Goal: Navigation & Orientation: Find specific page/section

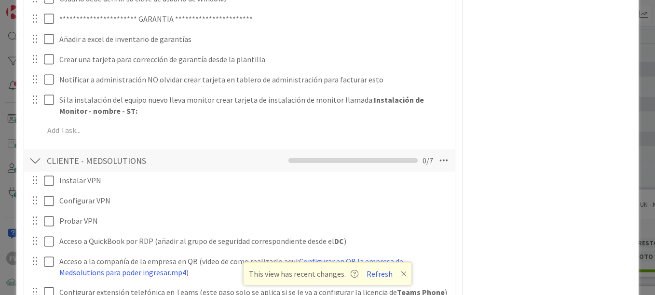
scroll to position [1585, 0]
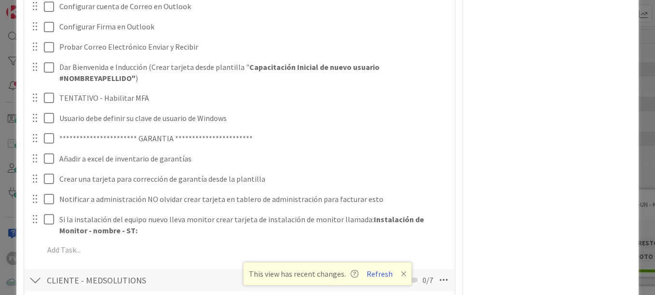
click at [12, 140] on div "ID 3747 OPERACIONES MEDSOLUTIONS Title 32 / 128 #GOLD - EN-UN-EV-UV - ST:CW52CB…" at bounding box center [327, 147] width 655 height 295
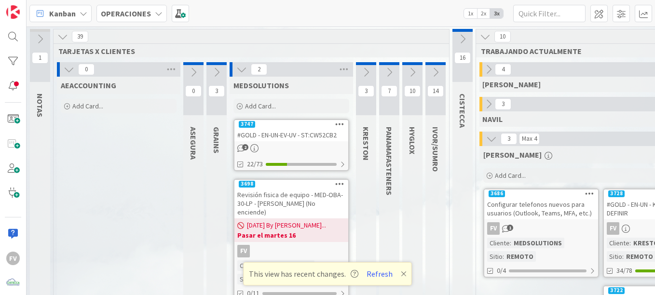
click at [214, 66] on button at bounding box center [216, 72] width 20 height 14
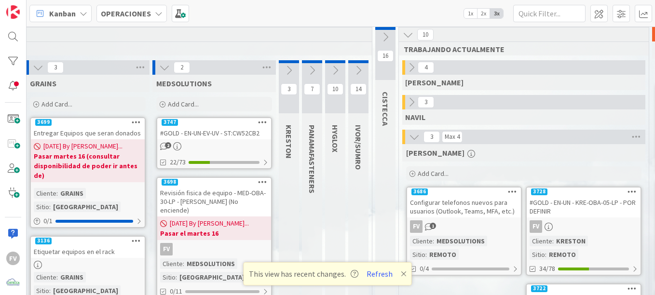
scroll to position [2, 186]
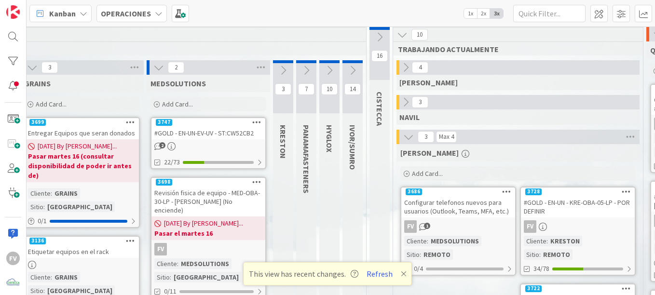
click at [283, 69] on icon at bounding box center [283, 70] width 11 height 11
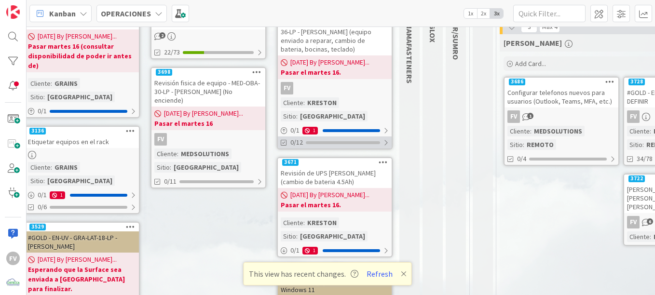
scroll to position [115, 186]
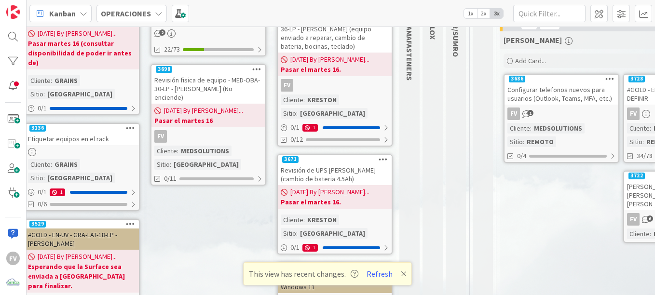
click at [358, 73] on b "Pasar el martes 16." at bounding box center [335, 70] width 108 height 10
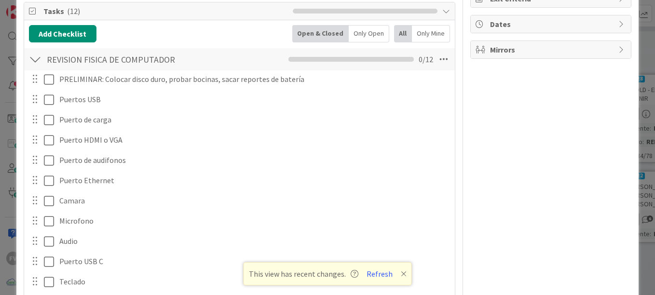
scroll to position [169, 0]
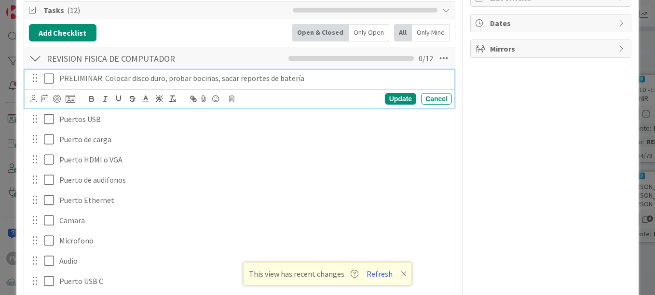
click at [53, 78] on icon at bounding box center [49, 79] width 10 height 12
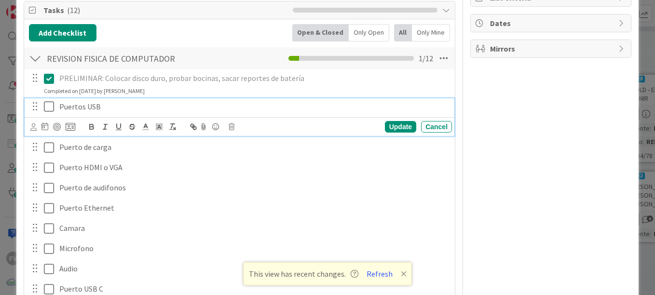
click at [48, 105] on icon at bounding box center [49, 107] width 10 height 12
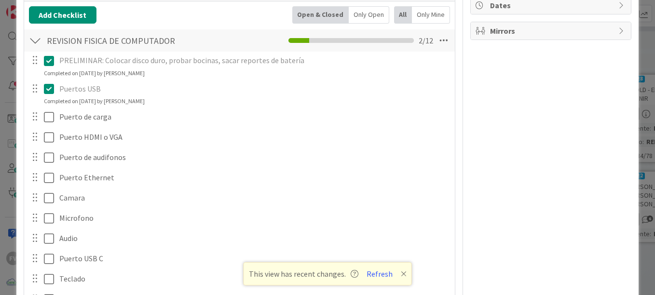
scroll to position [188, 0]
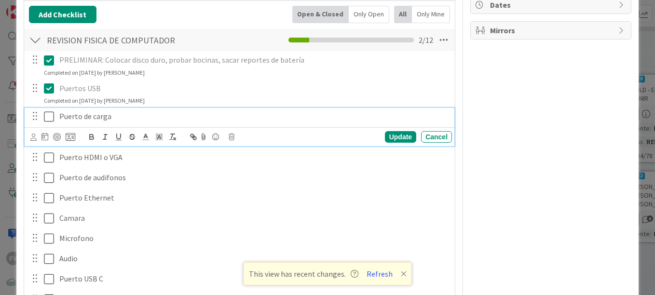
click at [52, 116] on icon at bounding box center [49, 117] width 10 height 12
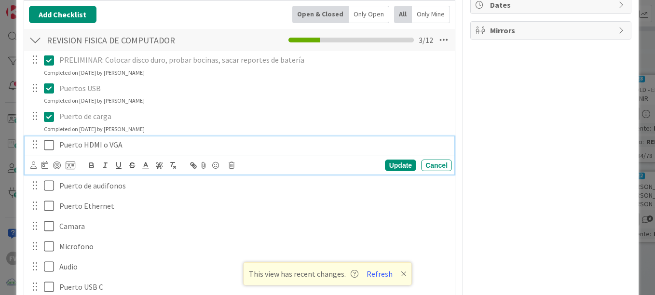
click at [48, 146] on icon at bounding box center [49, 145] width 10 height 12
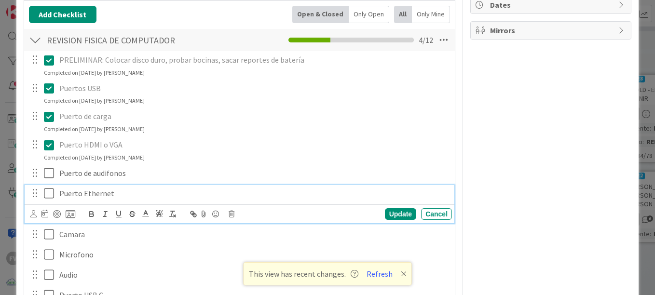
drag, startPoint x: 45, startPoint y: 176, endPoint x: 46, endPoint y: 208, distance: 31.8
click at [46, 208] on div "Puerto Ethernet Update Cancel" at bounding box center [239, 204] width 429 height 38
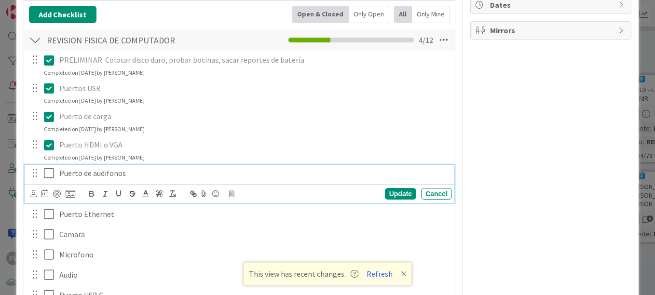
click at [44, 173] on icon at bounding box center [49, 173] width 10 height 12
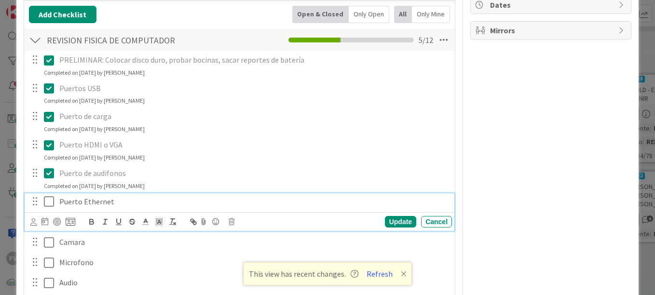
click at [47, 200] on icon at bounding box center [49, 202] width 10 height 12
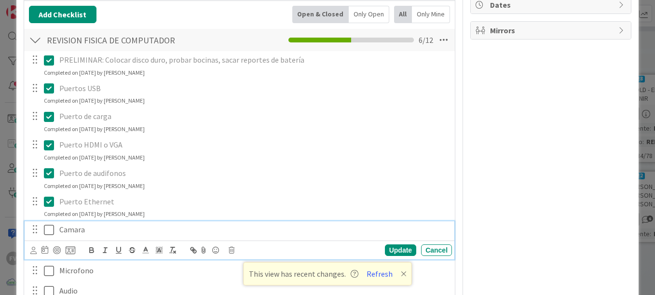
click at [47, 228] on icon at bounding box center [49, 230] width 10 height 12
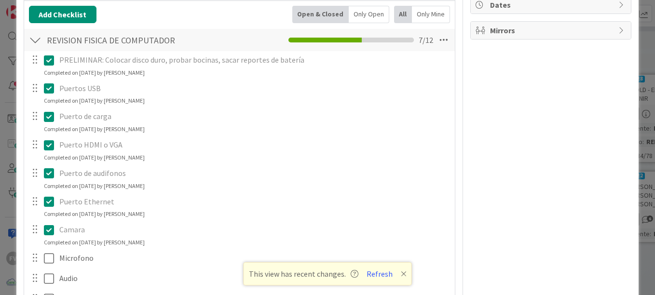
scroll to position [245, 0]
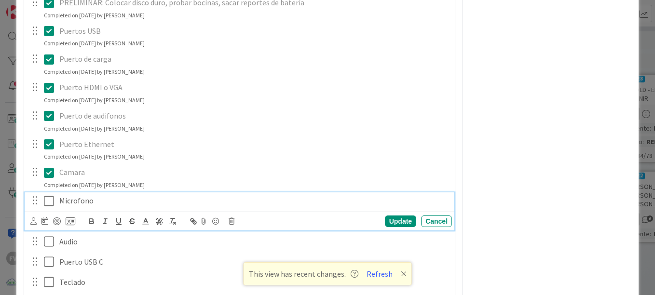
click at [52, 201] on icon at bounding box center [49, 201] width 10 height 12
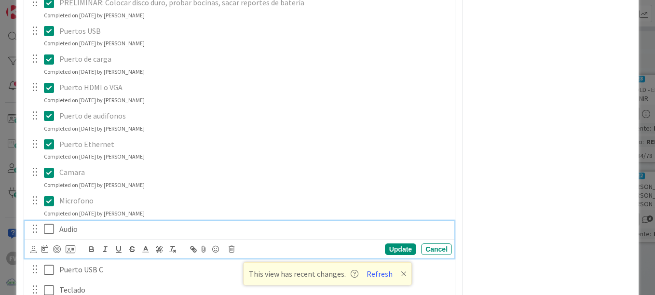
click at [50, 229] on icon at bounding box center [49, 229] width 10 height 12
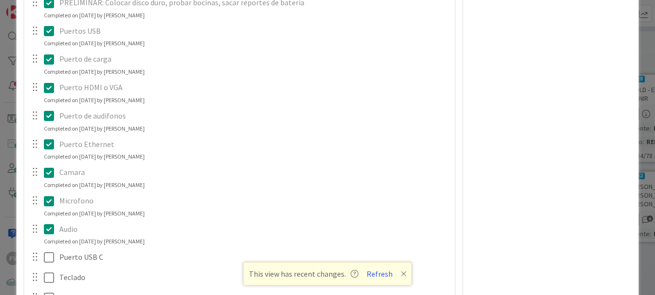
scroll to position [321, 0]
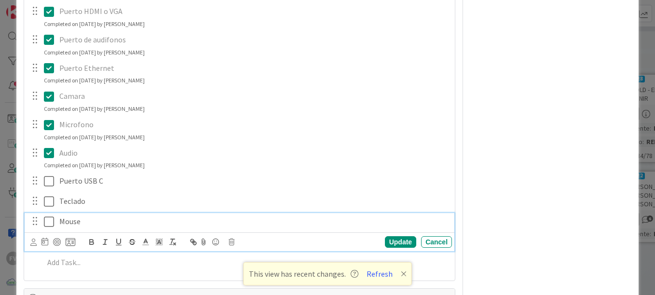
click at [48, 218] on icon at bounding box center [49, 222] width 10 height 12
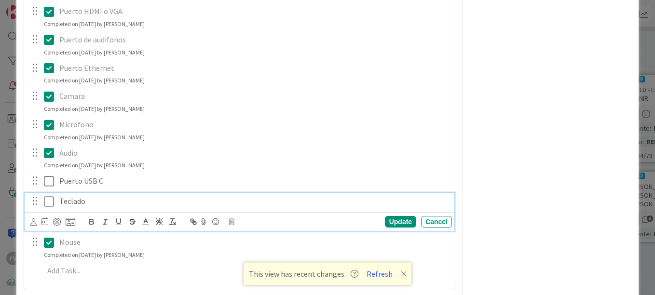
click at [48, 198] on icon at bounding box center [49, 202] width 10 height 12
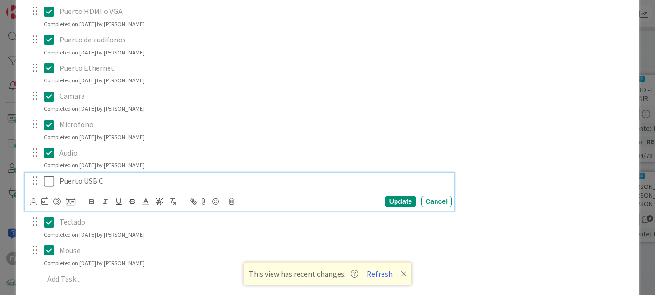
click at [50, 183] on icon at bounding box center [49, 181] width 10 height 12
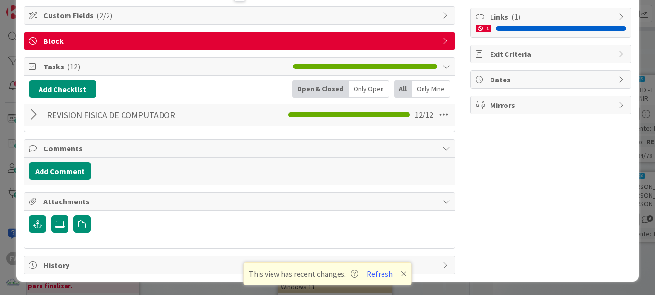
scroll to position [113, 0]
click at [12, 151] on div "ID 3707 OPERACIONES [PERSON_NAME] Title 120 / 128 Revisión fisica de equipo - K…" at bounding box center [327, 147] width 655 height 295
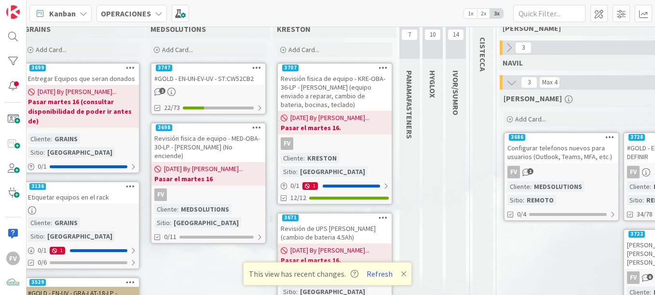
scroll to position [56, 186]
